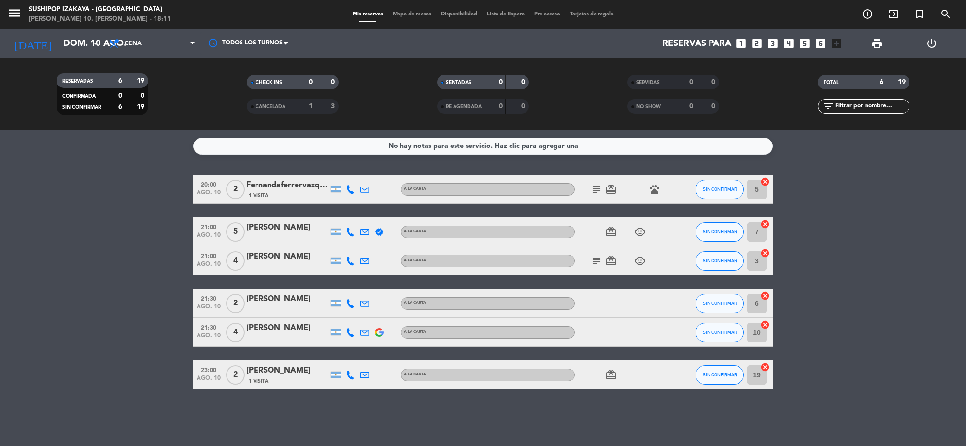
click at [593, 260] on icon "subject" at bounding box center [597, 261] width 12 height 12
click at [349, 257] on icon at bounding box center [350, 261] width 9 height 9
drag, startPoint x: 388, startPoint y: 213, endPoint x: 341, endPoint y: 230, distance: 49.7
click at [387, 214] on div "20:00 ago. 10 2 Fernandaferrervazquez 1 Visita A LA CARTA subject card_giftcard…" at bounding box center [483, 282] width 580 height 215
click at [346, 230] on icon at bounding box center [350, 232] width 9 height 9
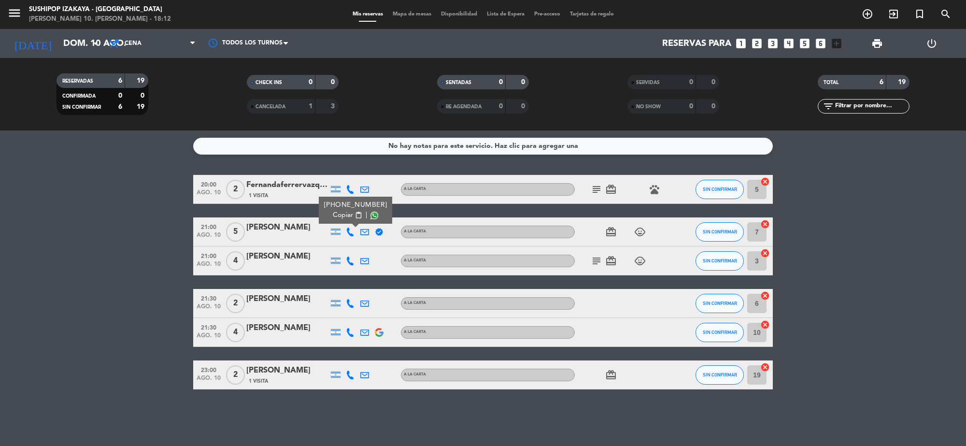
drag, startPoint x: 151, startPoint y: 260, endPoint x: 267, endPoint y: 257, distance: 116.0
click at [153, 259] on bookings-row "20:00 ago. 10 2 Fernandaferrervazquez 1 Visita A LA CARTA subject card_giftcard…" at bounding box center [483, 282] width 966 height 215
drag, startPoint x: 603, startPoint y: 261, endPoint x: 638, endPoint y: 262, distance: 34.8
click at [605, 261] on span "card_giftcard" at bounding box center [611, 261] width 14 height 12
click at [600, 259] on icon "subject" at bounding box center [597, 261] width 12 height 12
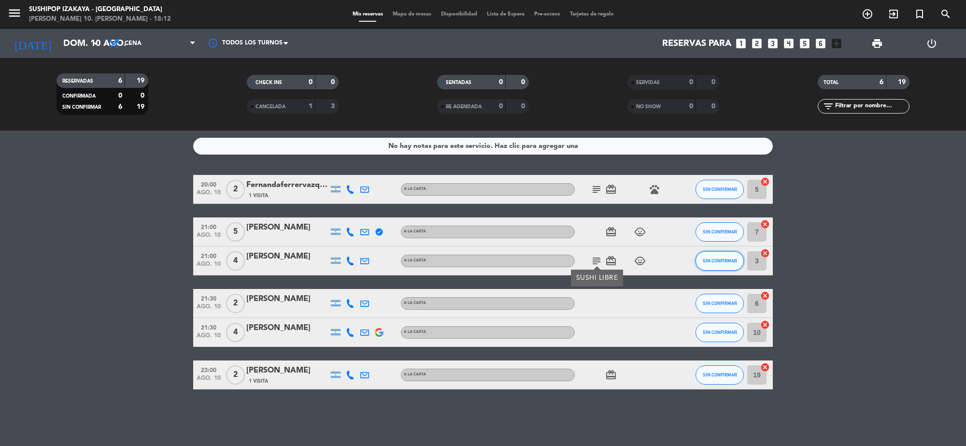
click at [712, 254] on button "SIN CONFIRMAR" at bounding box center [720, 260] width 48 height 19
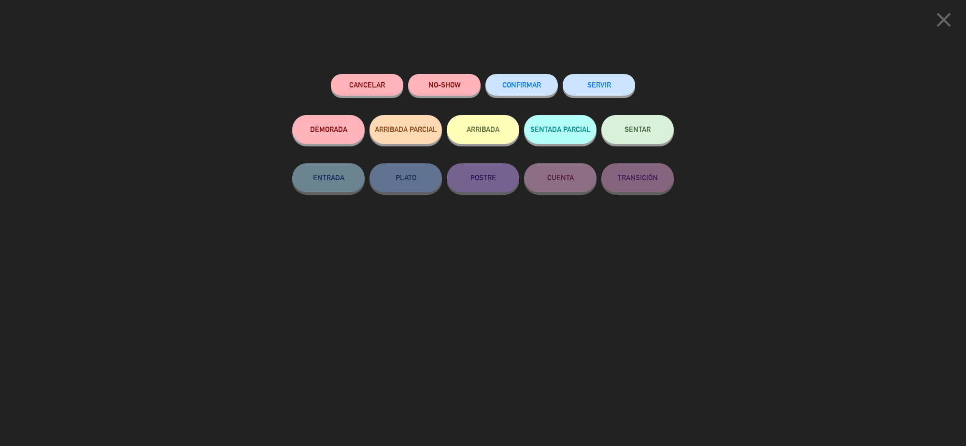
click at [445, 83] on button "NO-SHOW" at bounding box center [444, 85] width 72 height 22
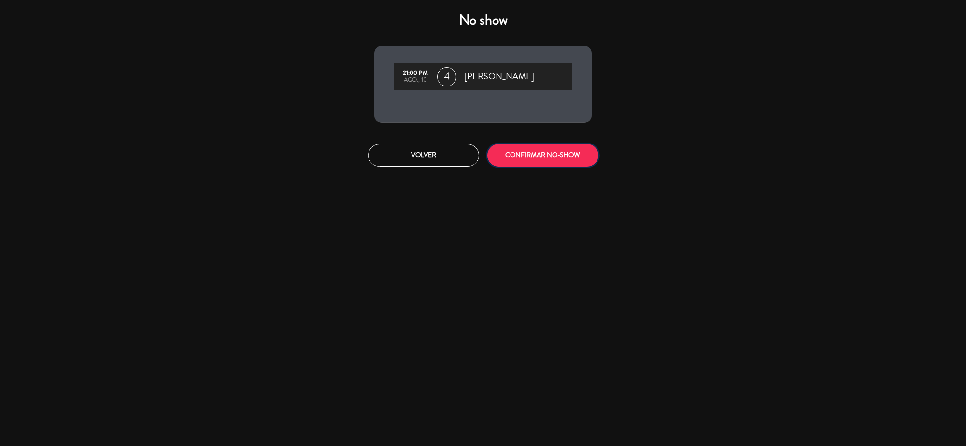
click at [539, 158] on button "CONFIRMAR NO-SHOW" at bounding box center [543, 155] width 111 height 23
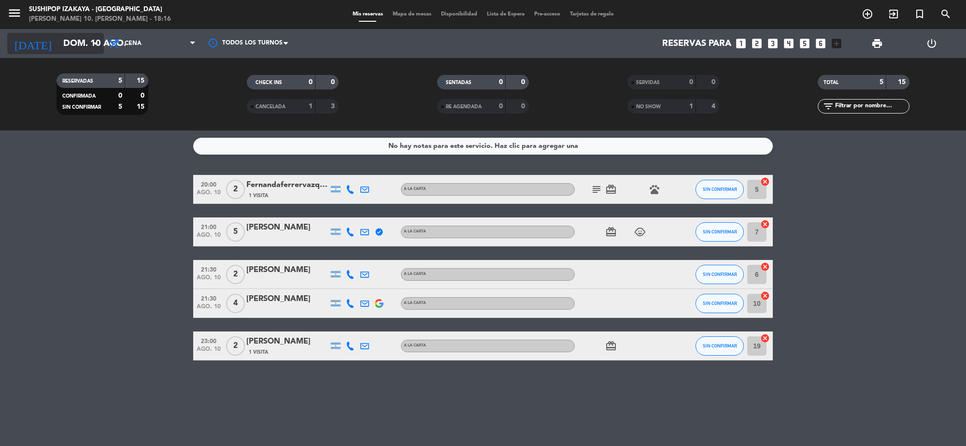
click at [78, 44] on input "dom. 10 ago." at bounding box center [115, 43] width 114 height 20
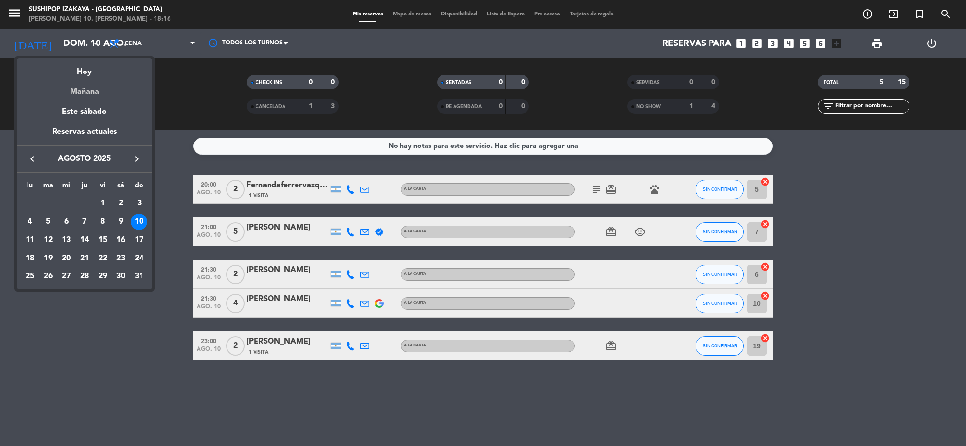
click at [77, 93] on div "Mañana" at bounding box center [84, 88] width 135 height 20
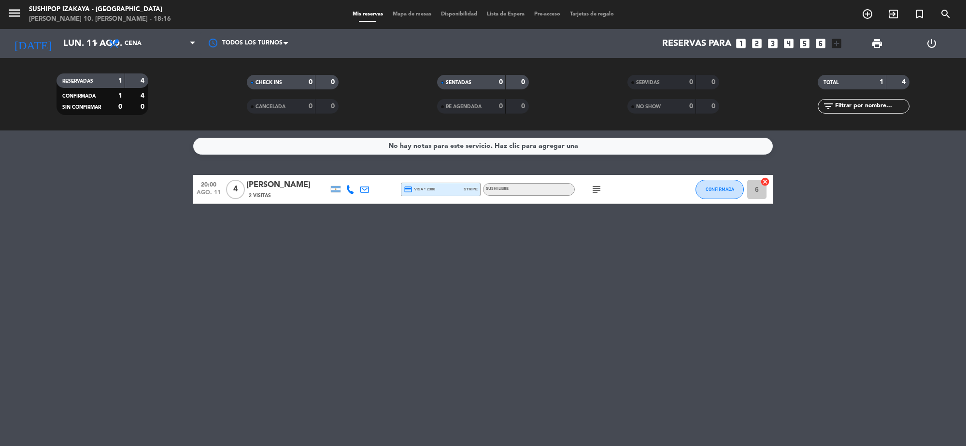
click at [599, 193] on icon "subject" at bounding box center [597, 190] width 12 height 12
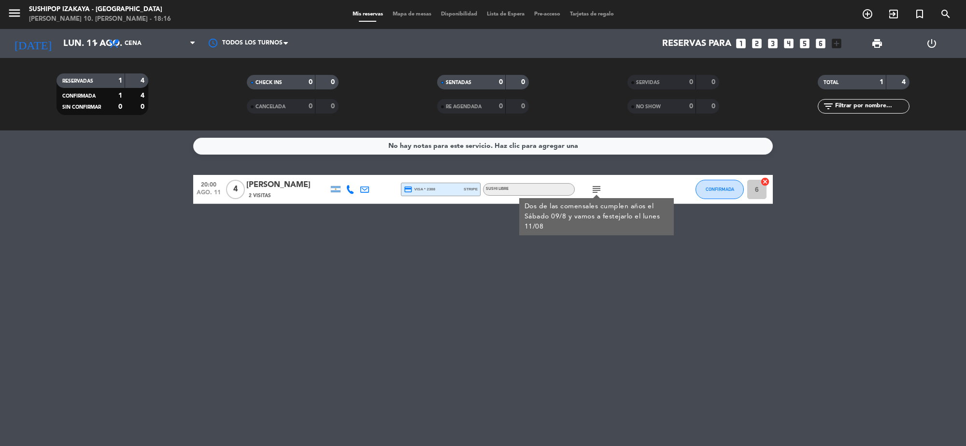
click at [590, 191] on span "subject Dos de las comensales cumplen años el Sábado 09/8 y vamos a festejarlo …" at bounding box center [597, 190] width 14 height 12
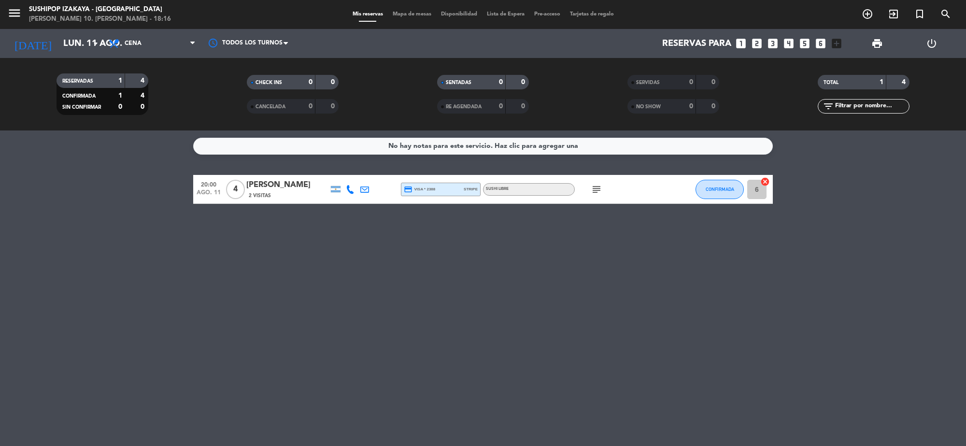
click at [593, 189] on icon "subject" at bounding box center [597, 190] width 12 height 12
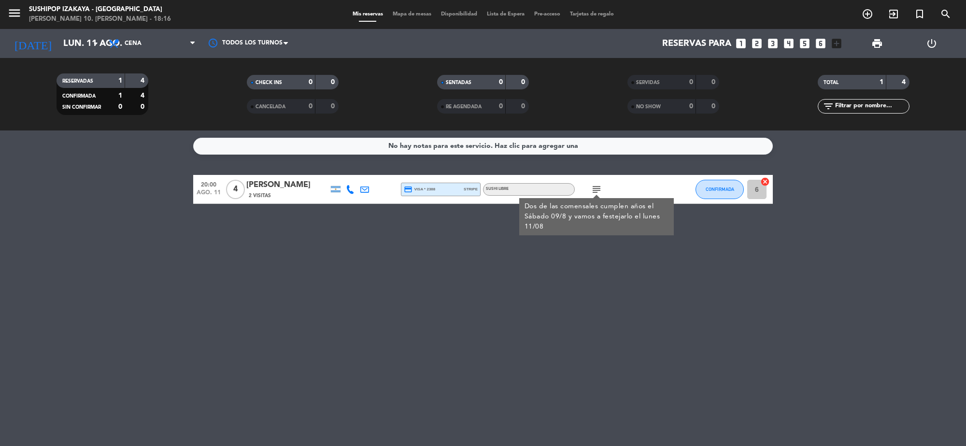
click at [593, 189] on icon "subject" at bounding box center [597, 190] width 12 height 12
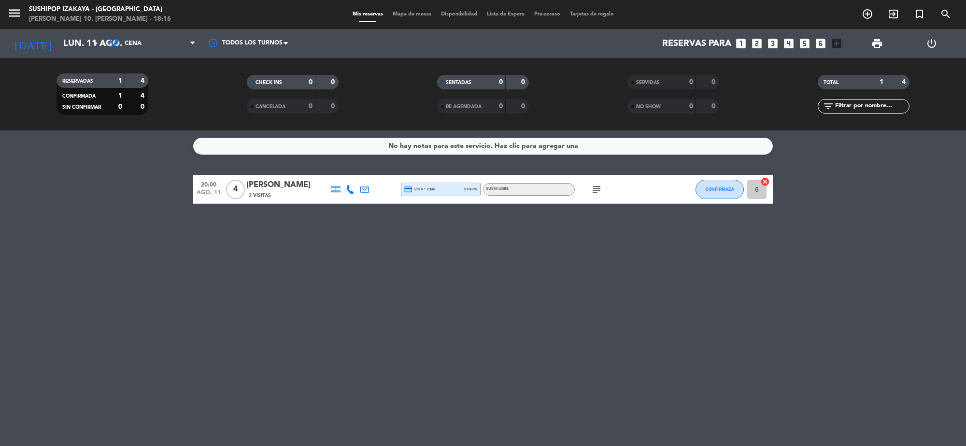
click at [609, 251] on div "No hay notas para este servicio. Haz clic para agregar una 20:00 ago. 11 4 [PER…" at bounding box center [483, 288] width 966 height 316
drag, startPoint x: 58, startPoint y: 58, endPoint x: 64, endPoint y: 39, distance: 20.2
click at [58, 56] on div "menu Sushipop Izakaya - [GEOGRAPHIC_DATA][PERSON_NAME] 10. [PERSON_NAME] - 18:1…" at bounding box center [483, 65] width 966 height 130
click at [64, 39] on input "lun. 11 ago." at bounding box center [115, 43] width 114 height 20
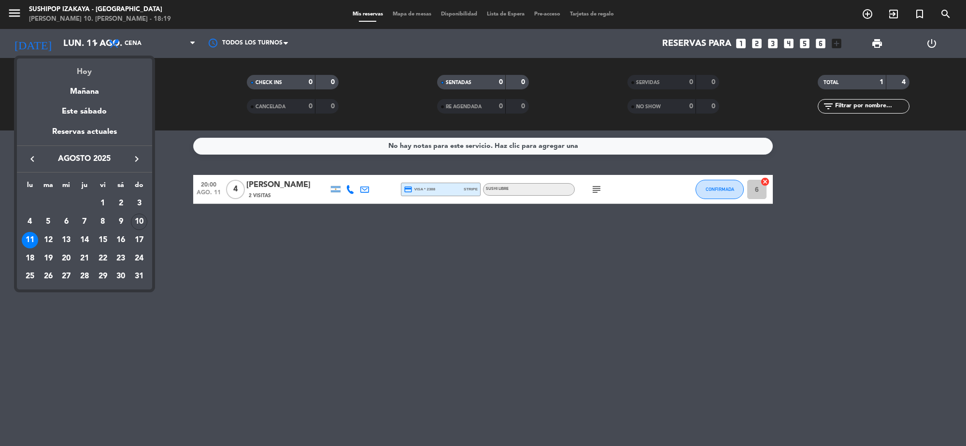
click at [60, 68] on div "Hoy" at bounding box center [84, 68] width 135 height 20
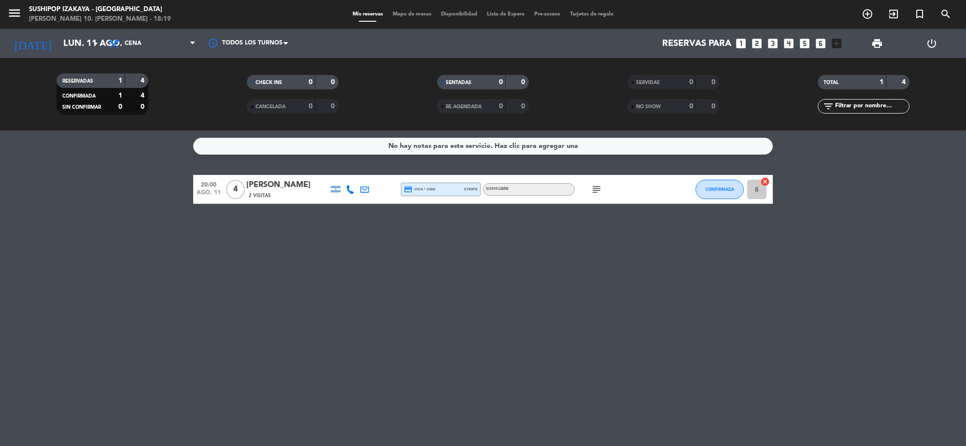
type input "dom. 10 ago."
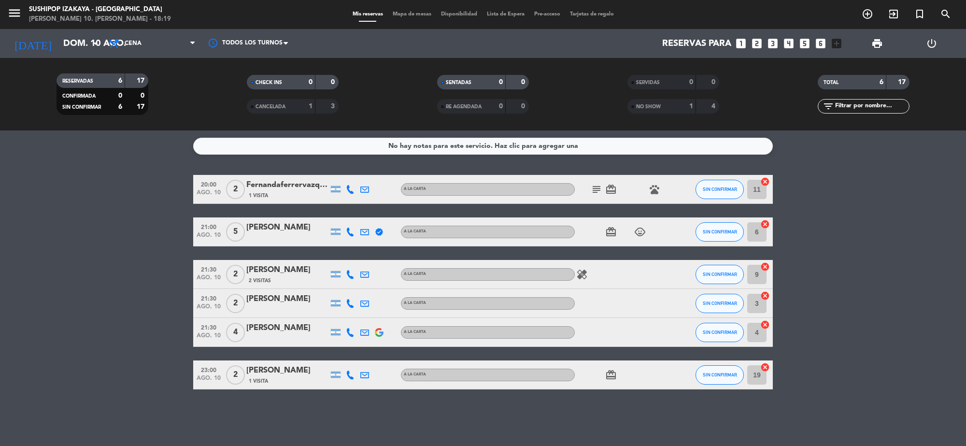
click at [801, 236] on bookings-row "20:00 ago. 10 2 Fernandaferrervazquez 1 Visita A LA CARTA subject card_giftcard…" at bounding box center [483, 282] width 966 height 215
click at [600, 187] on icon "subject" at bounding box center [597, 190] width 12 height 12
click at [915, 194] on bookings-row "20:00 ago. 10 2 Fernandaferrervazquez 1 Visita A LA CARTA subject Vamos c el pe…" at bounding box center [483, 282] width 966 height 215
click at [662, 186] on div at bounding box center [675, 189] width 26 height 29
click at [654, 184] on icon "pets" at bounding box center [655, 190] width 12 height 12
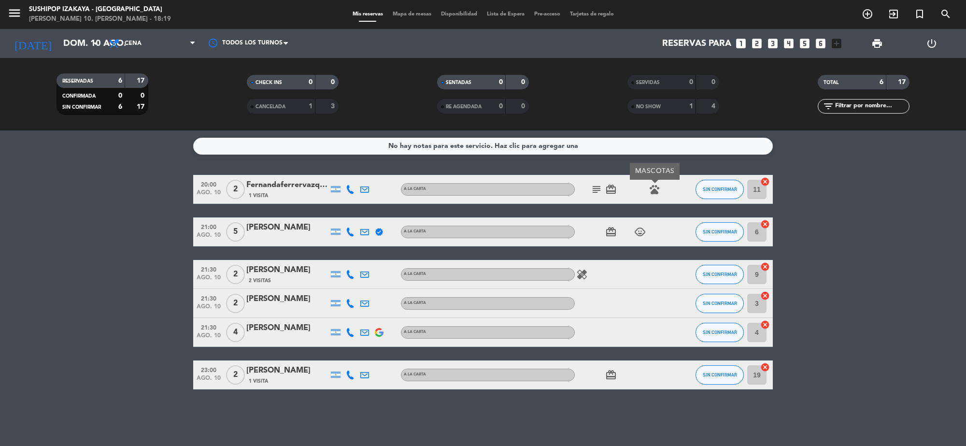
click at [593, 188] on icon "subject" at bounding box center [597, 190] width 12 height 12
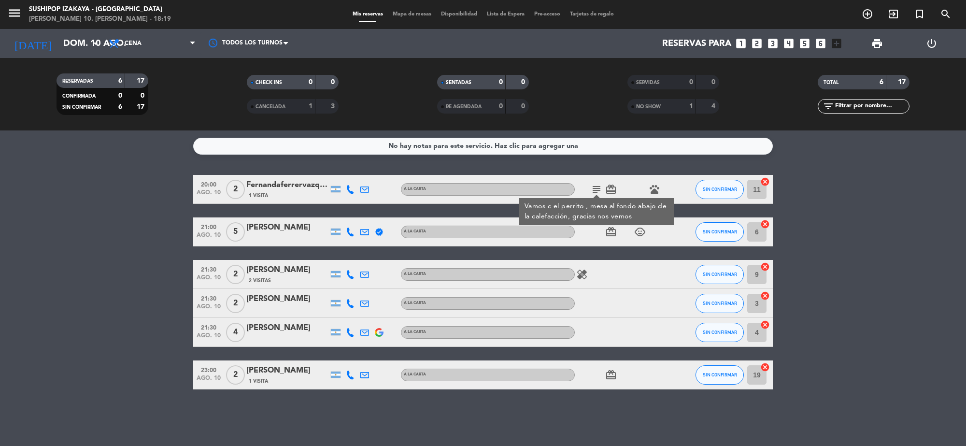
click at [864, 187] on bookings-row "20:00 ago. 10 2 Fernandaferrervazquez 1 Visita A LA CARTA subject Vamos c el pe…" at bounding box center [483, 282] width 966 height 215
click at [15, 182] on bookings-row "20:00 ago. 10 2 Fernandaferrervazquez 1 Visita A LA CARTA subject card_giftcard…" at bounding box center [483, 282] width 966 height 215
click at [288, 184] on div "Fernandaferrervazquez" at bounding box center [287, 185] width 82 height 13
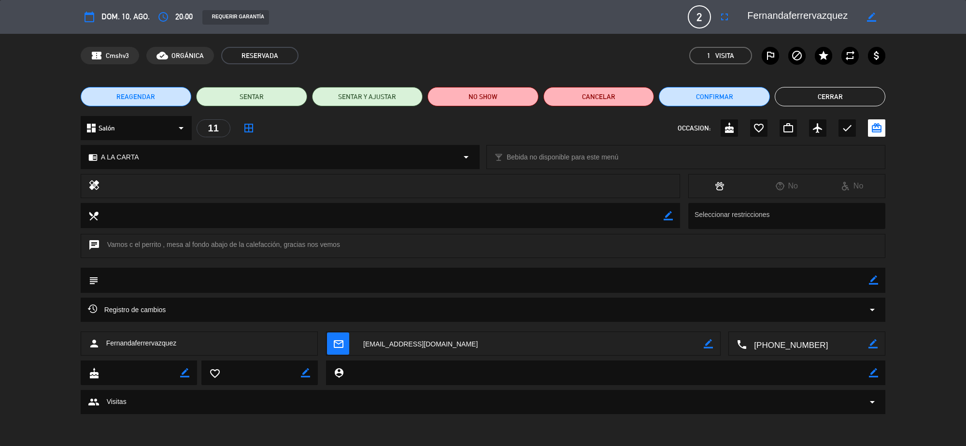
click at [177, 129] on icon "arrow_drop_down" at bounding box center [181, 128] width 12 height 12
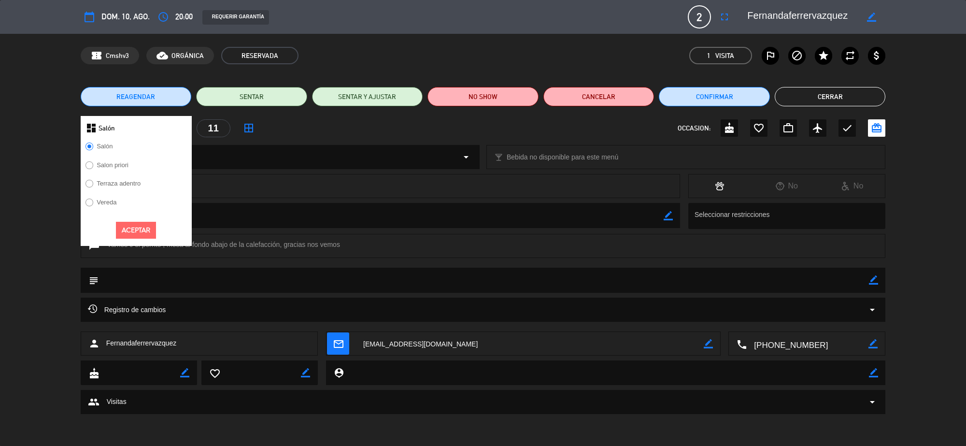
click at [247, 126] on icon "border_all" at bounding box center [249, 128] width 12 height 12
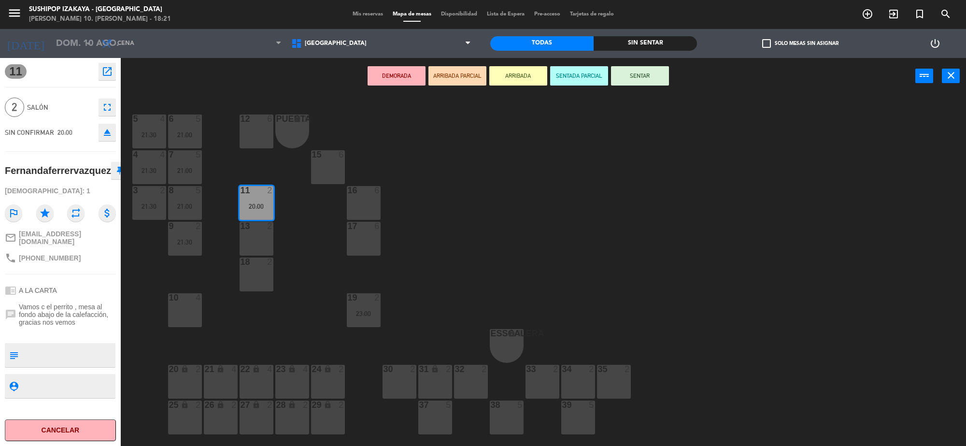
click at [361, 231] on div "17 6" at bounding box center [364, 239] width 34 height 34
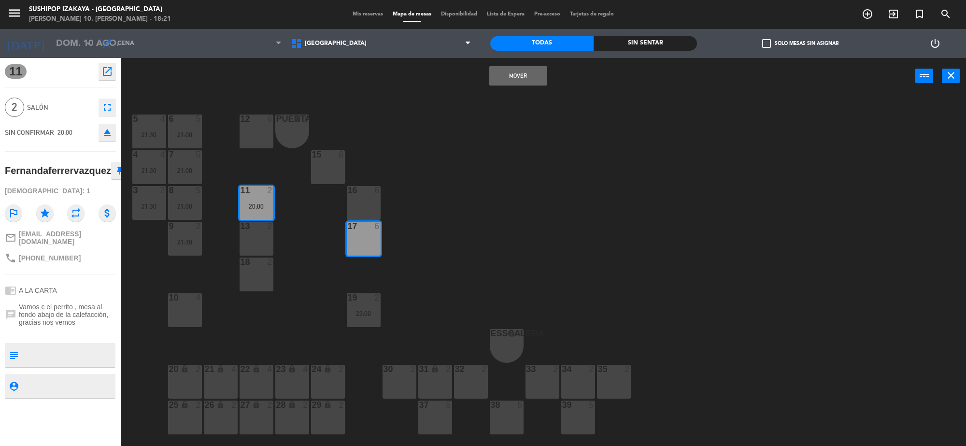
click at [366, 229] on div at bounding box center [364, 226] width 16 height 9
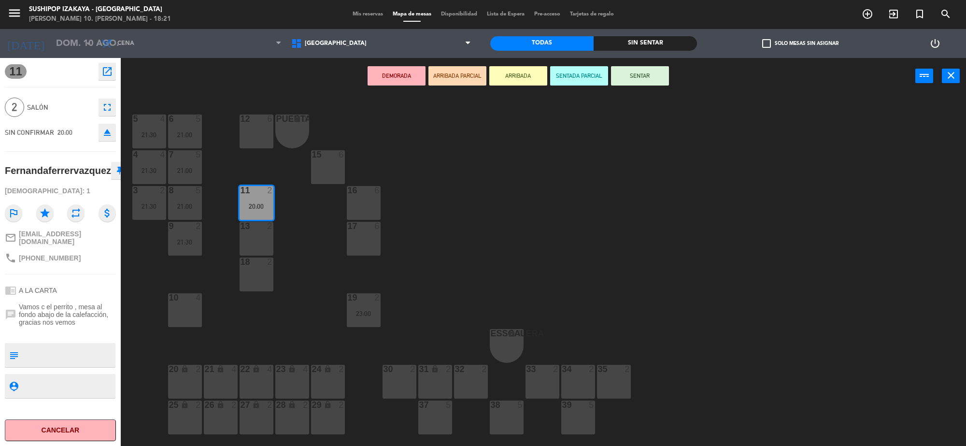
click at [366, 231] on div "17 6" at bounding box center [364, 227] width 34 height 10
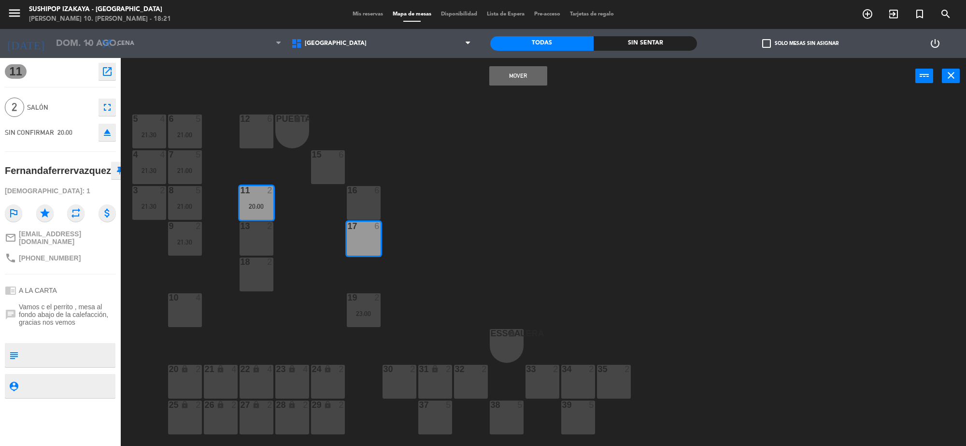
click at [366, 231] on div "17 6" at bounding box center [364, 227] width 34 height 10
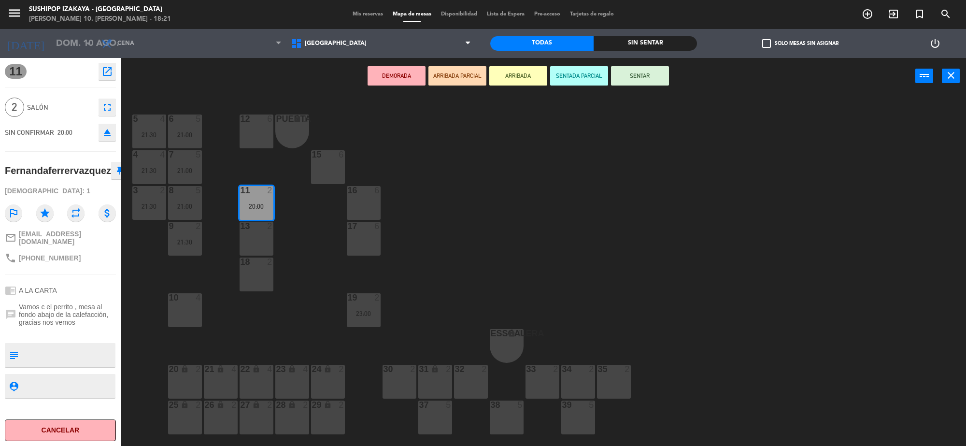
click at [366, 231] on div "17 6" at bounding box center [364, 227] width 34 height 10
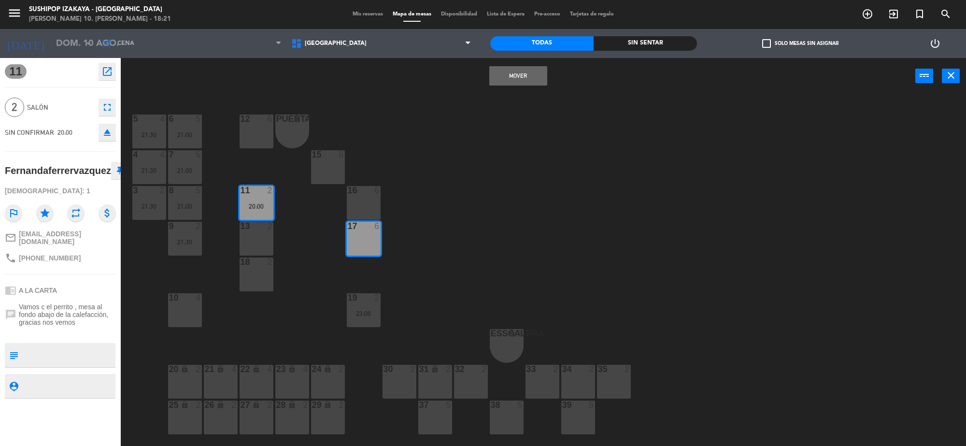
click at [258, 200] on div "11 2 20:00" at bounding box center [257, 203] width 34 height 34
click at [371, 240] on div "17 6" at bounding box center [364, 239] width 34 height 34
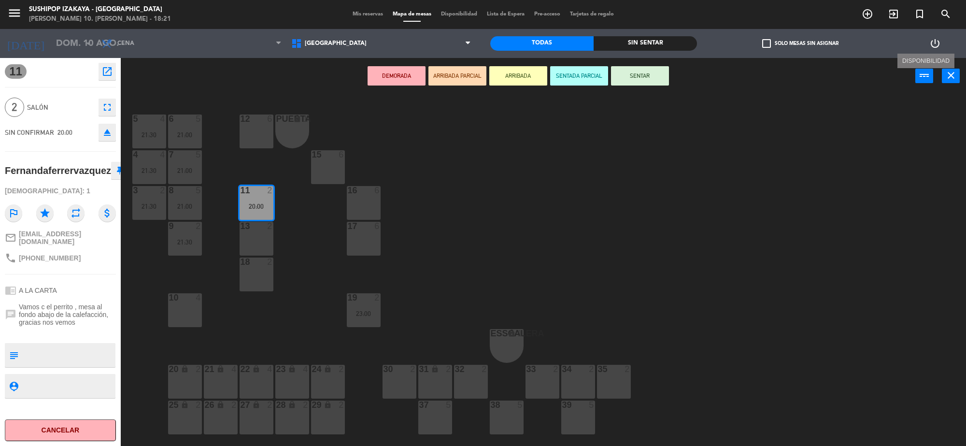
click at [927, 75] on icon "power_input" at bounding box center [925, 76] width 12 height 12
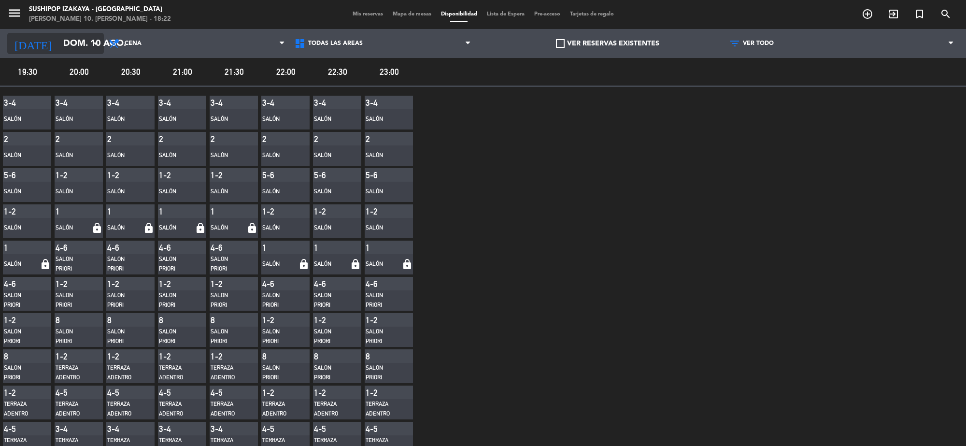
click at [58, 44] on input "dom. 10 ago." at bounding box center [115, 43] width 114 height 20
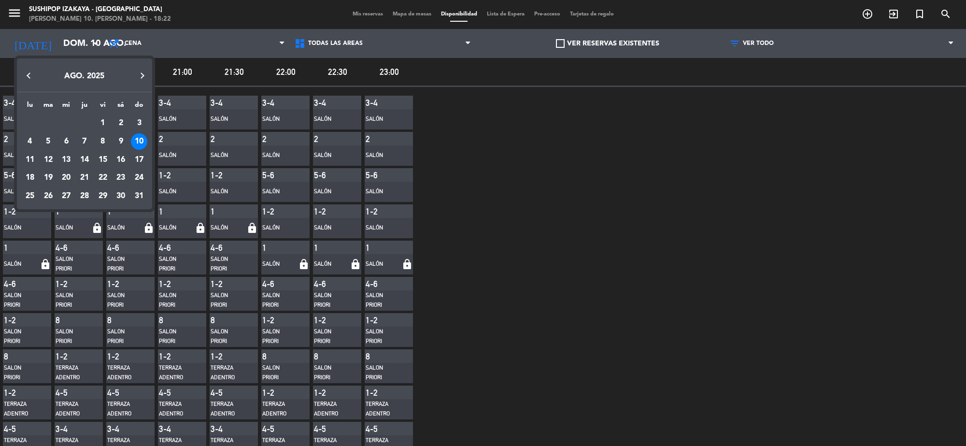
click at [86, 44] on div at bounding box center [483, 223] width 966 height 446
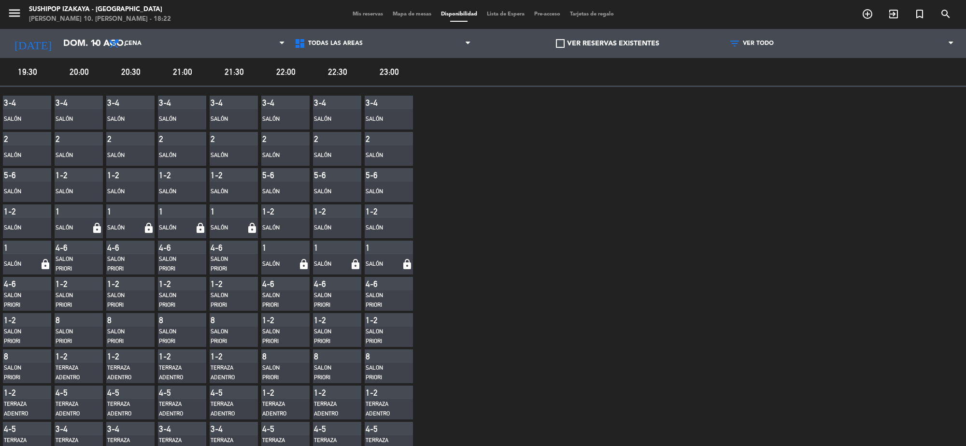
click at [348, 10] on div "Mis reservas Mapa de mesas Disponibilidad Lista de Espera Pre-acceso Tarjetas d…" at bounding box center [483, 14] width 271 height 9
click at [364, 13] on span "Mis reservas" at bounding box center [368, 14] width 40 height 5
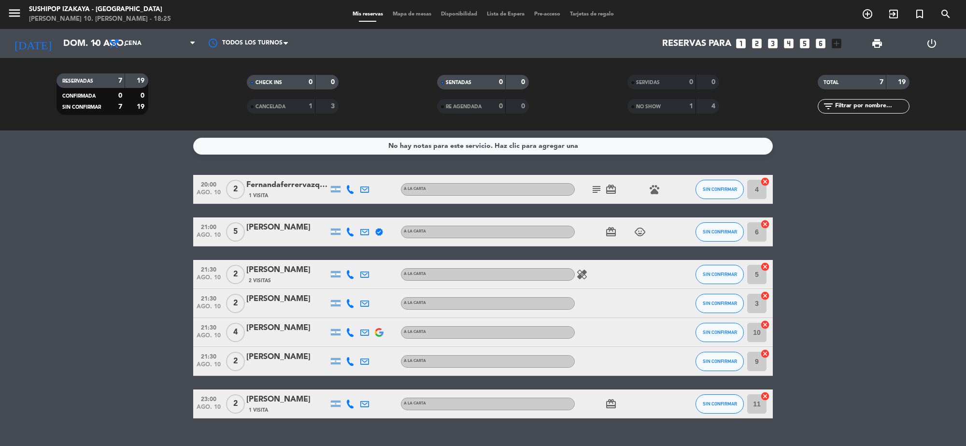
click at [595, 189] on icon "subject" at bounding box center [597, 190] width 12 height 12
click at [821, 262] on bookings-row "20:00 ago. 10 2 Fernandaferrervazquez 1 Visita A LA CARTA subject Vamos c el pe…" at bounding box center [483, 297] width 966 height 244
click at [584, 272] on icon "healing" at bounding box center [583, 275] width 12 height 12
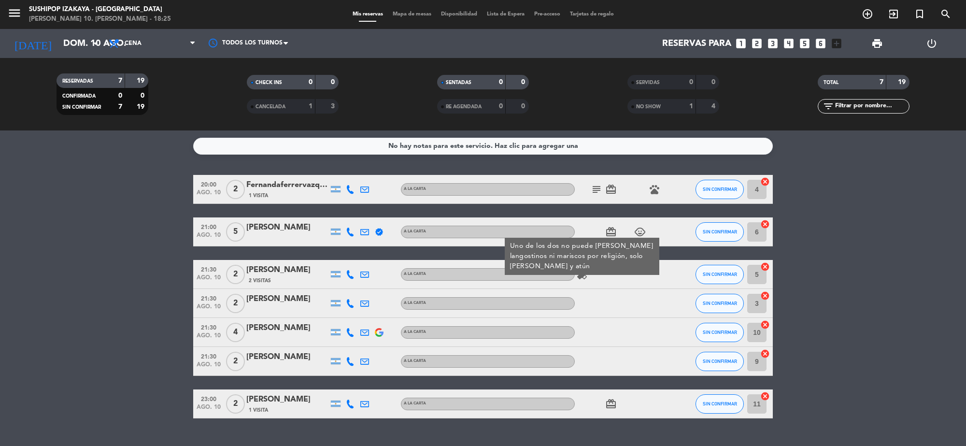
click at [861, 288] on bookings-row "20:00 ago. 10 2 Fernandaferrervazquez 1 Visita A LA CARTA subject card_giftcard…" at bounding box center [483, 297] width 966 height 244
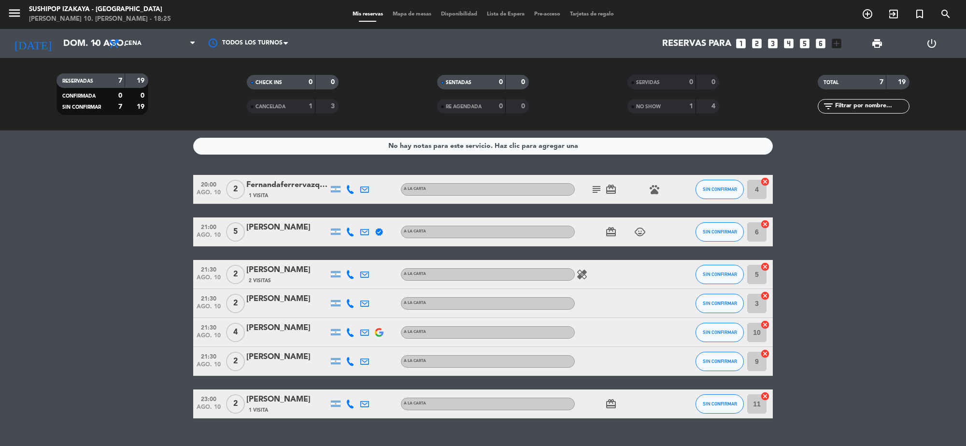
click at [861, 288] on bookings-row "20:00 ago. 10 2 Fernandaferrervazquez 1 Visita A LA CARTA subject card_giftcard…" at bounding box center [483, 297] width 966 height 244
click at [581, 274] on icon "healing" at bounding box center [583, 275] width 12 height 12
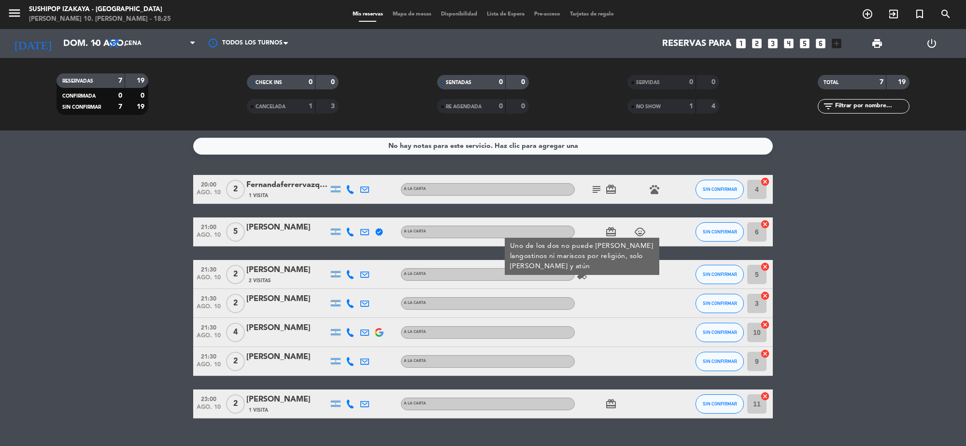
click at [882, 306] on bookings-row "20:00 ago. 10 2 Fernandaferrervazquez 1 Visita A LA CARTA subject card_giftcard…" at bounding box center [483, 297] width 966 height 244
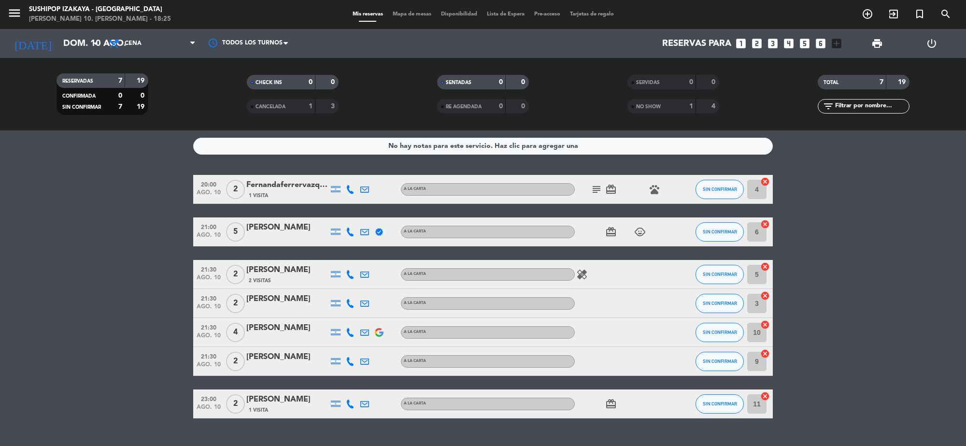
click at [595, 192] on icon "subject" at bounding box center [597, 190] width 12 height 12
click at [824, 156] on div "No hay notas para este servicio. Haz clic para agregar una 20:00 ago. 10 2 Fern…" at bounding box center [483, 288] width 966 height 316
click at [580, 272] on icon "healing" at bounding box center [583, 275] width 12 height 12
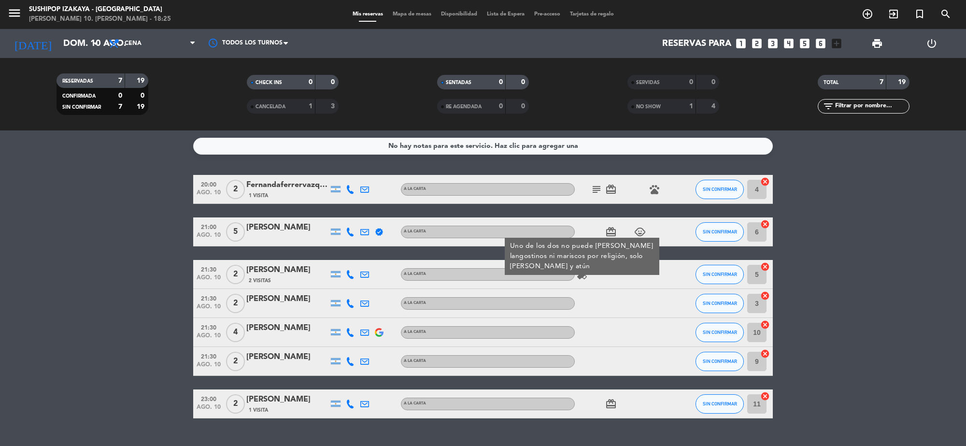
click at [876, 279] on bookings-row "20:00 ago. 10 2 Fernandaferrervazquez 1 Visita A LA CARTA subject card_giftcard…" at bounding box center [483, 297] width 966 height 244
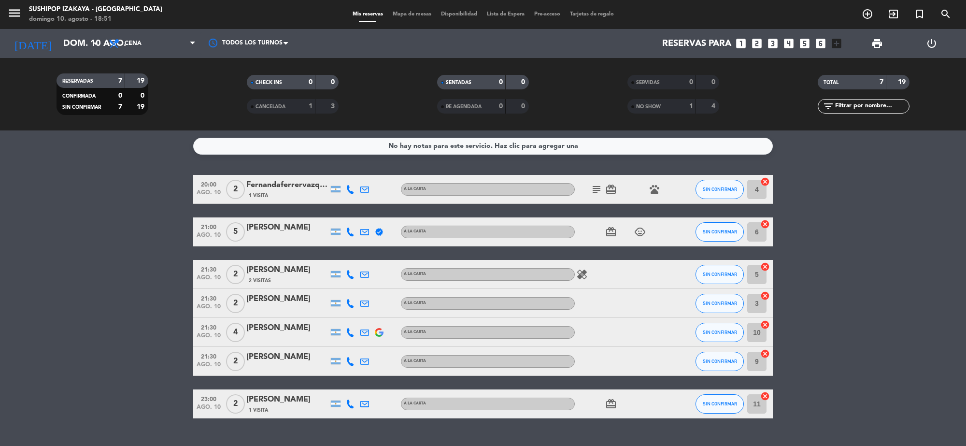
drag, startPoint x: 665, startPoint y: 191, endPoint x: 654, endPoint y: 189, distance: 11.2
click at [663, 189] on div at bounding box center [675, 189] width 26 height 29
drag, startPoint x: 654, startPoint y: 189, endPoint x: 966, endPoint y: 268, distance: 321.5
click at [654, 190] on icon "pets" at bounding box center [655, 190] width 12 height 12
click at [887, 272] on bookings-row "20:00 ago. 10 2 Fernandaferrervazquez 1 Visita A LA CARTA subject card_giftcard…" at bounding box center [483, 297] width 966 height 244
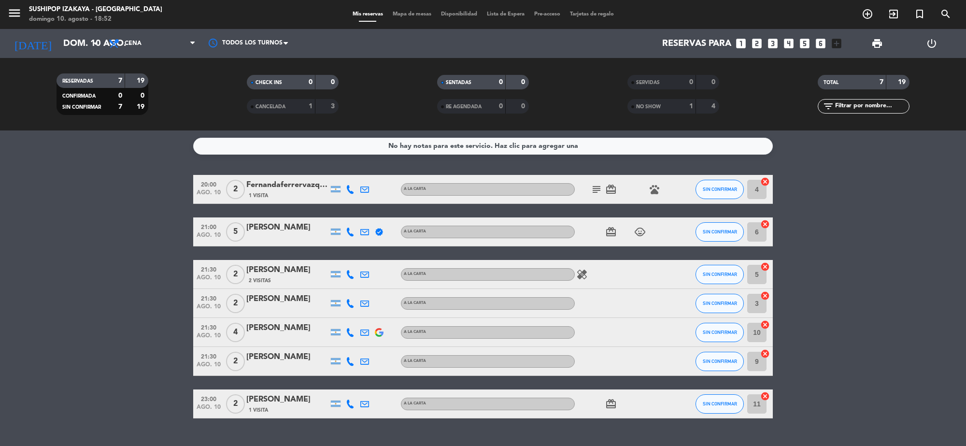
click at [815, 40] on icon "looks_6" at bounding box center [821, 43] width 13 height 13
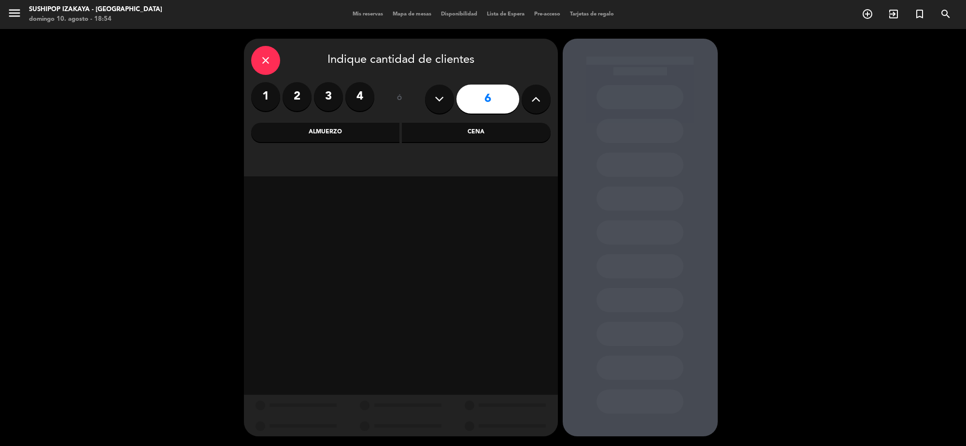
click at [486, 130] on div "Cena" at bounding box center [476, 132] width 149 height 19
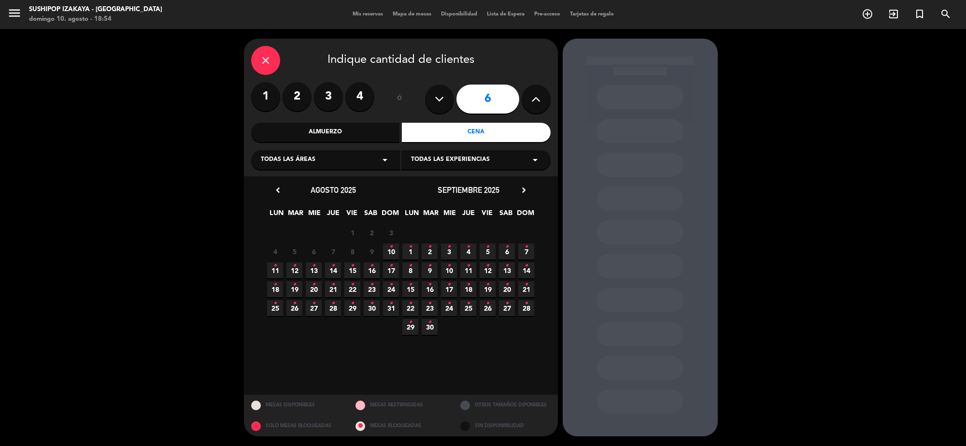
click at [410, 252] on icon "•" at bounding box center [410, 246] width 3 height 15
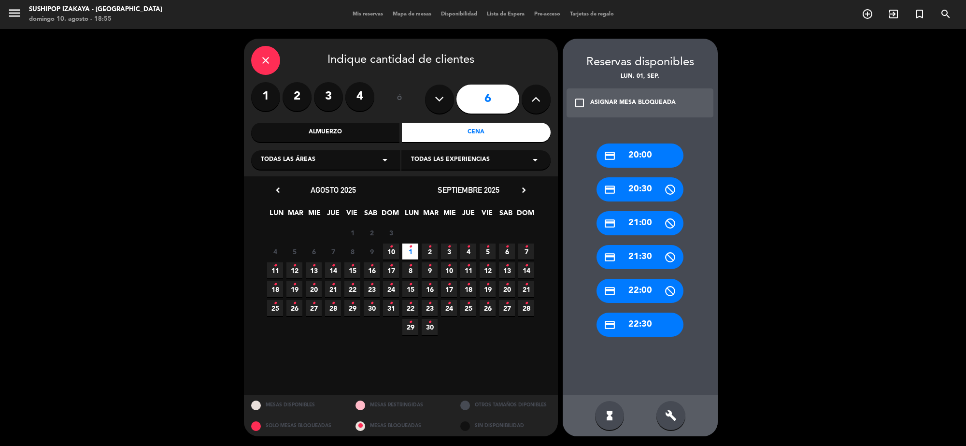
click at [625, 151] on div "credit_card 20:00" at bounding box center [640, 156] width 87 height 24
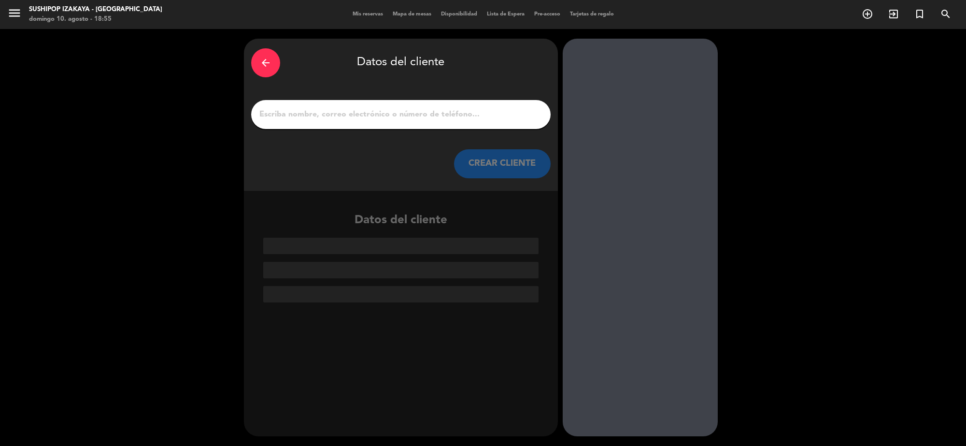
click at [355, 110] on input "1" at bounding box center [401, 115] width 285 height 14
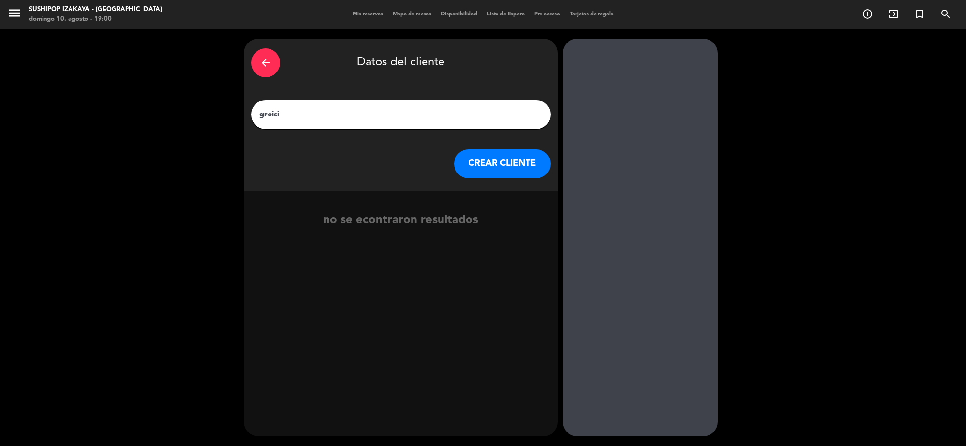
click at [329, 108] on input "greisi" at bounding box center [401, 115] width 285 height 14
type input "[PERSON_NAME]"
click at [531, 162] on button "CREAR CLIENTE" at bounding box center [502, 163] width 97 height 29
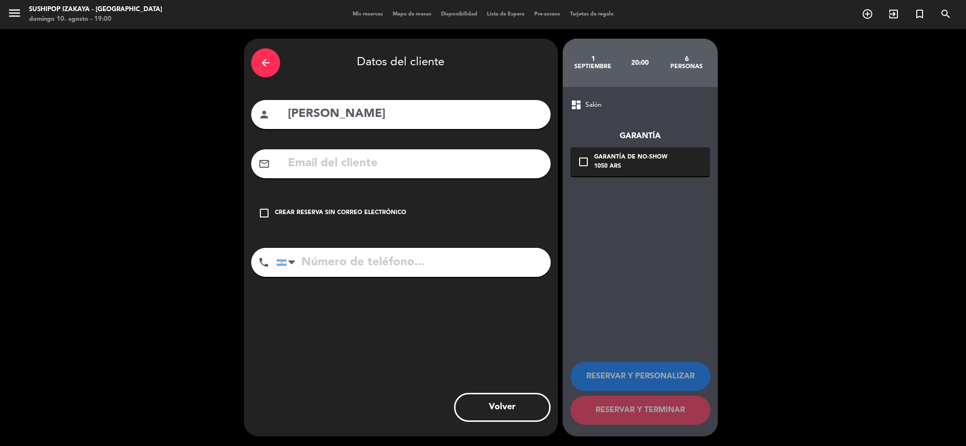
click at [476, 267] on input "tel" at bounding box center [413, 262] width 274 height 29
type input "1124044973"
click at [262, 213] on icon "check_box_outline_blank" at bounding box center [265, 213] width 12 height 12
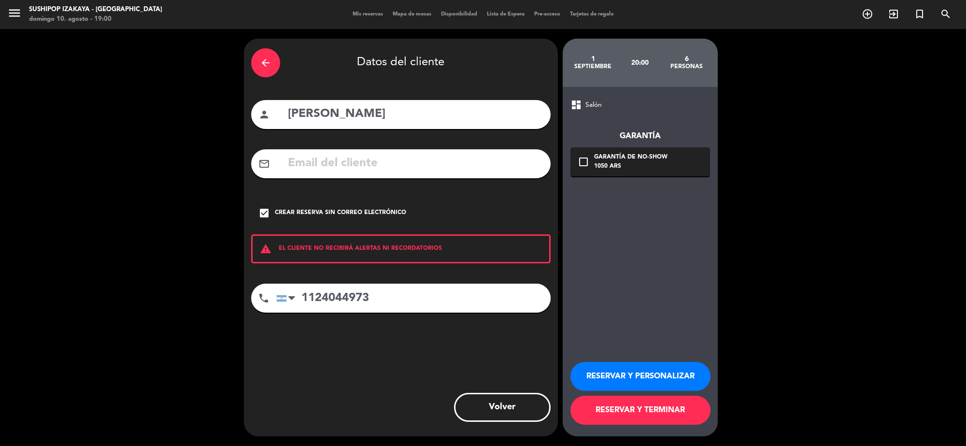
click at [627, 375] on button "RESERVAR Y PERSONALIZAR" at bounding box center [641, 376] width 140 height 29
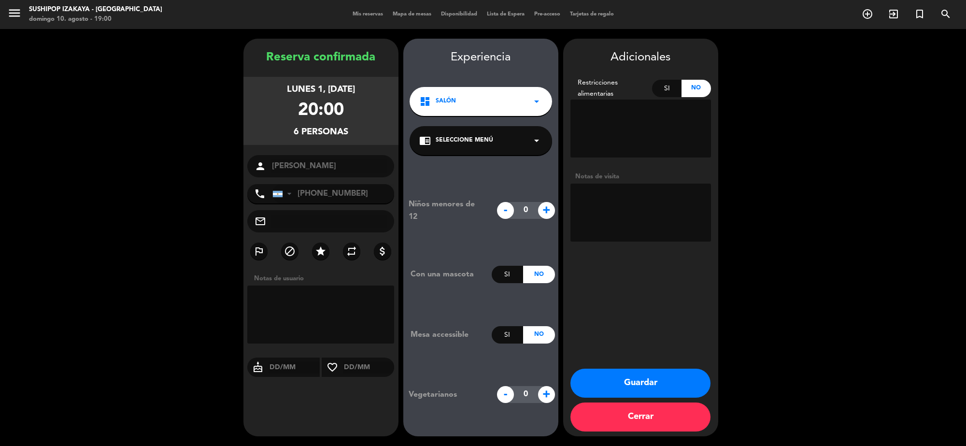
click at [313, 296] on textarea at bounding box center [320, 315] width 147 height 58
type textarea "19 HS ES UN CUMPLEAÑOS !!!!"
click at [667, 382] on button "Guardar" at bounding box center [641, 383] width 140 height 29
